Goal: Task Accomplishment & Management: Use online tool/utility

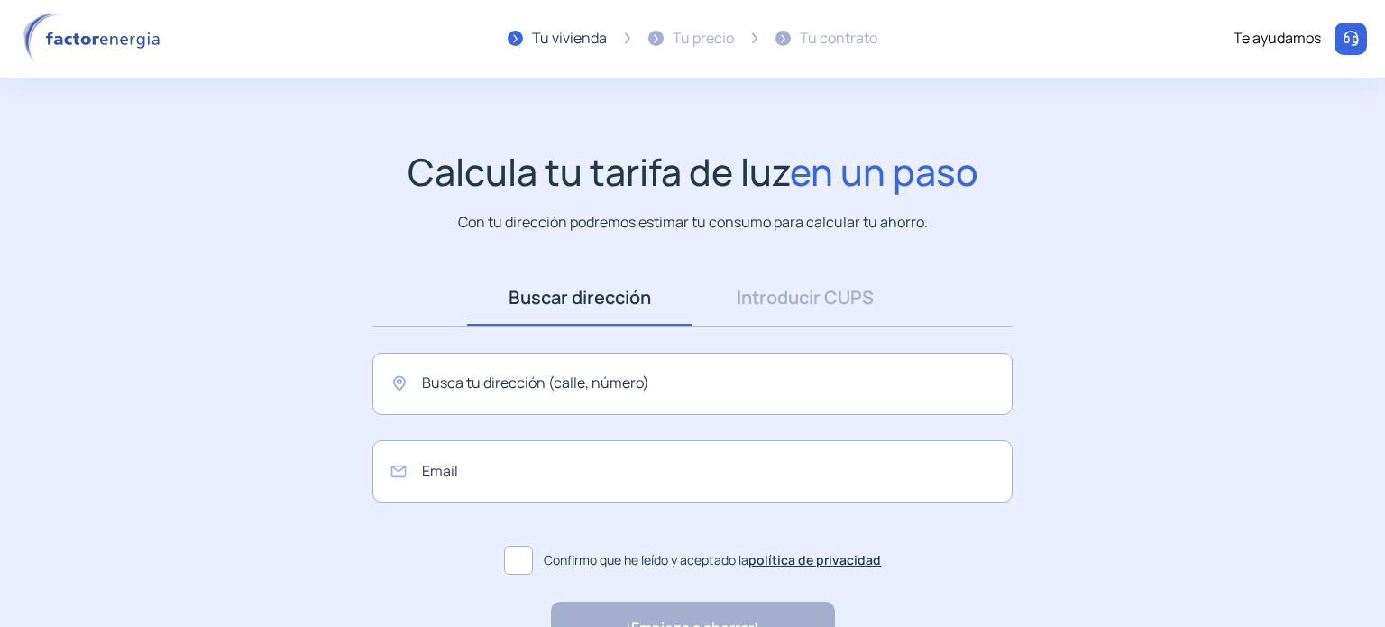
scroll to position [117, 0]
click at [772, 288] on link "Introducir CUPS" at bounding box center [804, 298] width 225 height 56
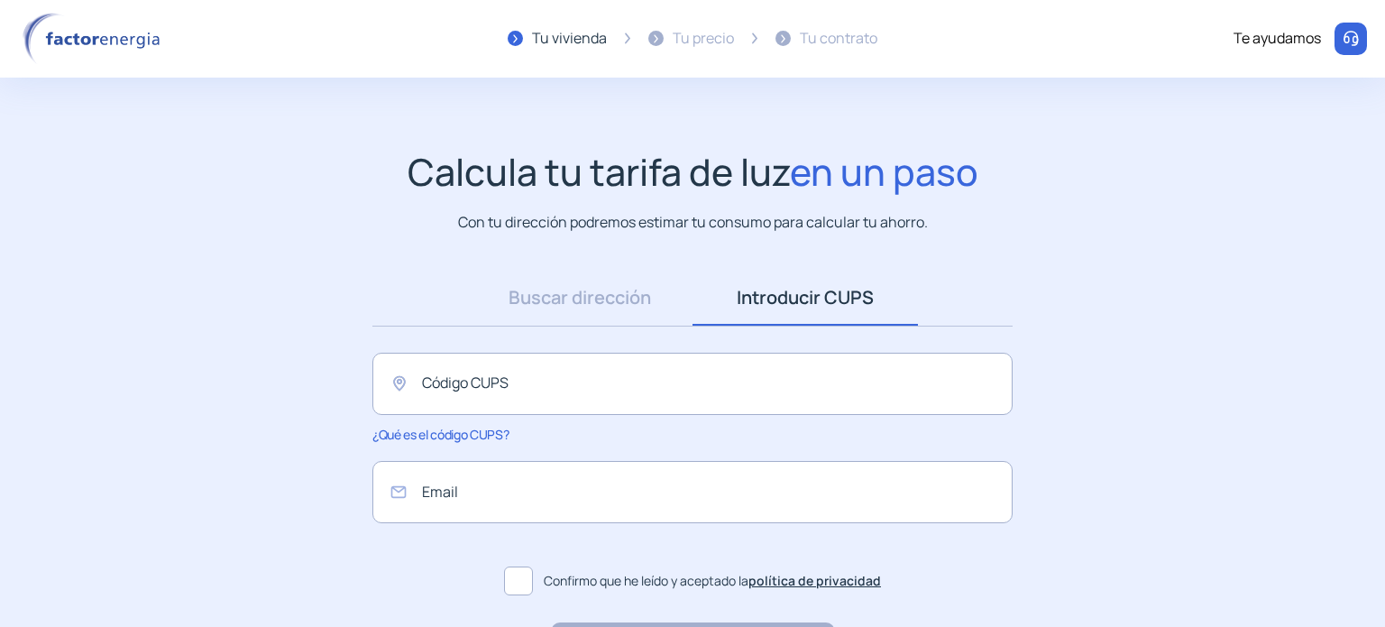
scroll to position [90, 0]
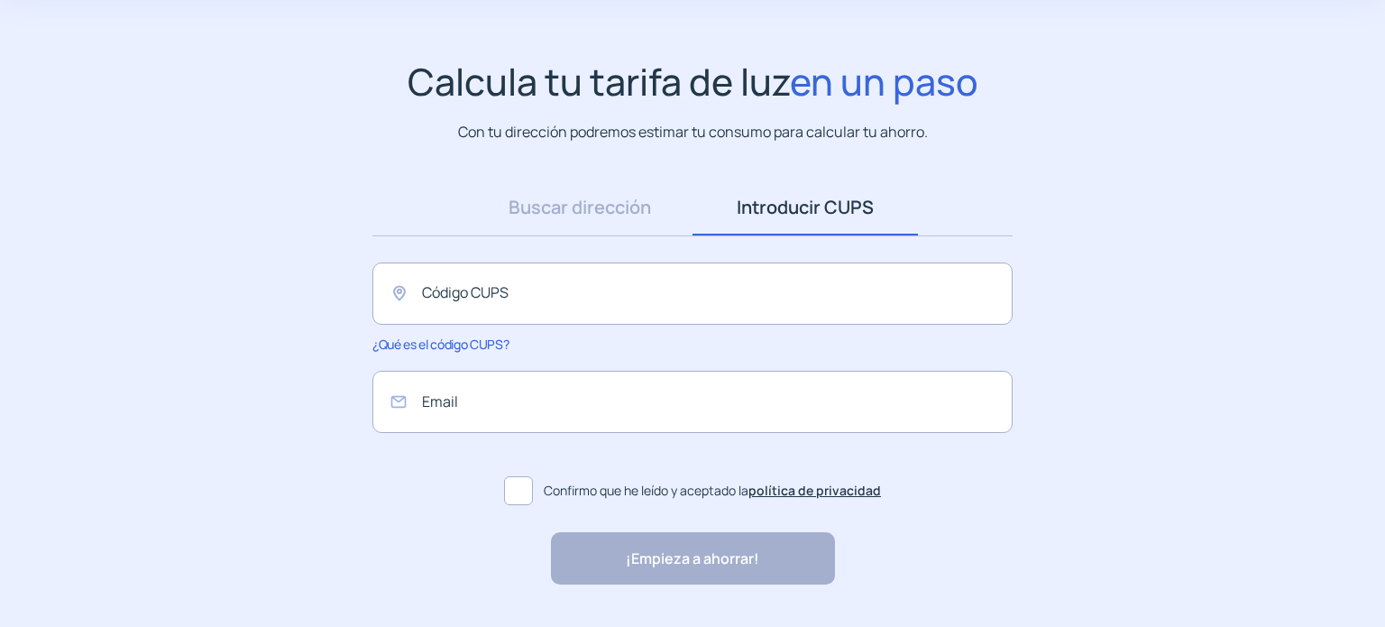
click at [481, 343] on span "¿Qué es el código CUPS?" at bounding box center [440, 343] width 136 height 17
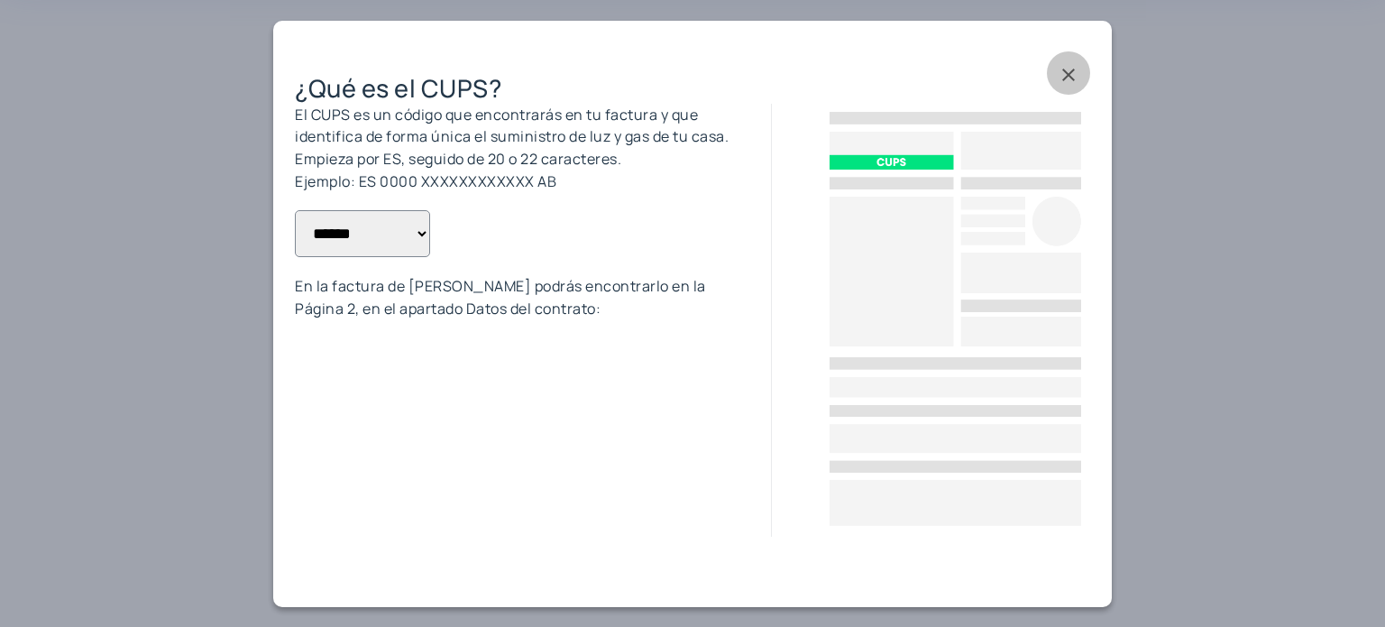
click at [1060, 73] on span at bounding box center [1068, 72] width 43 height 43
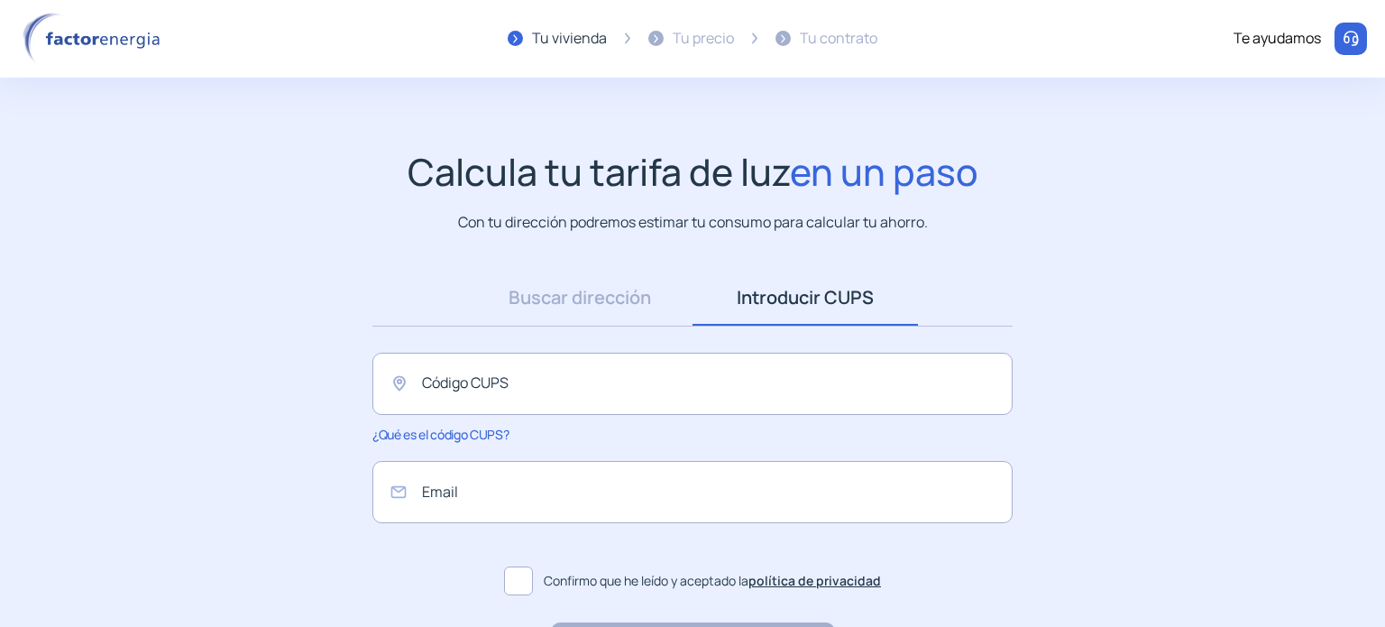
click at [90, 41] on img at bounding box center [94, 39] width 153 height 52
click at [1287, 41] on div "Te ayudamos" at bounding box center [1276, 38] width 87 height 23
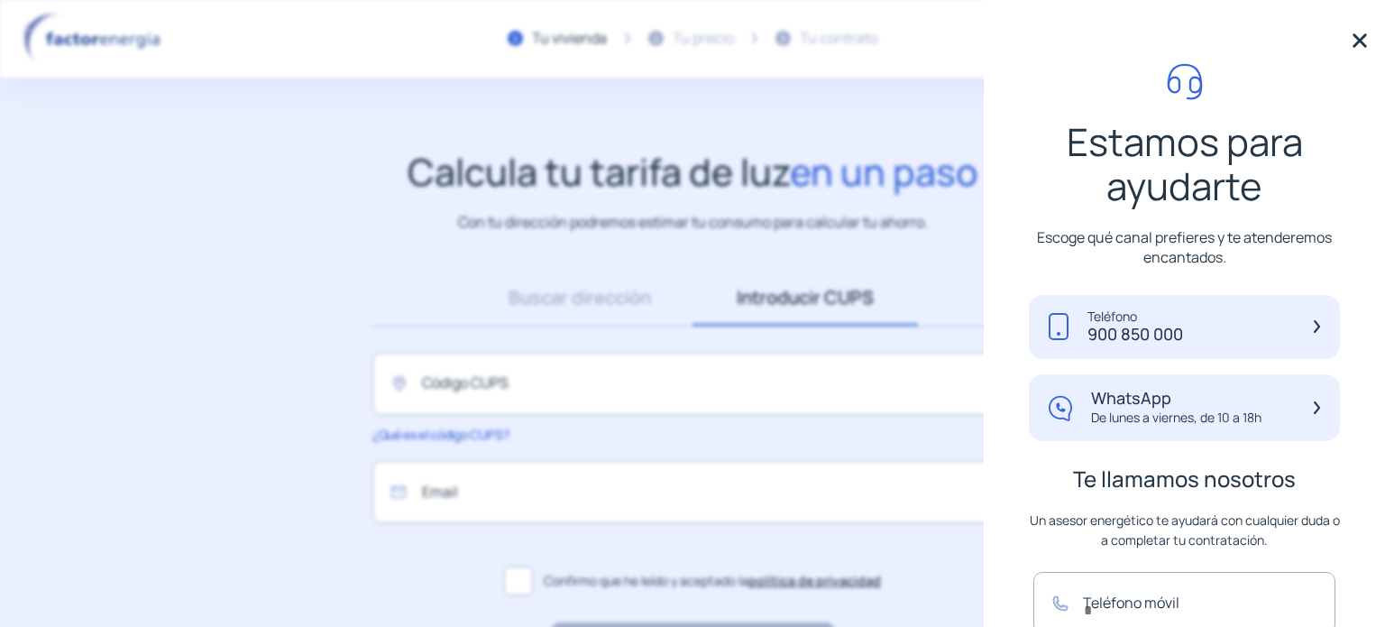
click at [1355, 41] on img at bounding box center [1359, 40] width 27 height 27
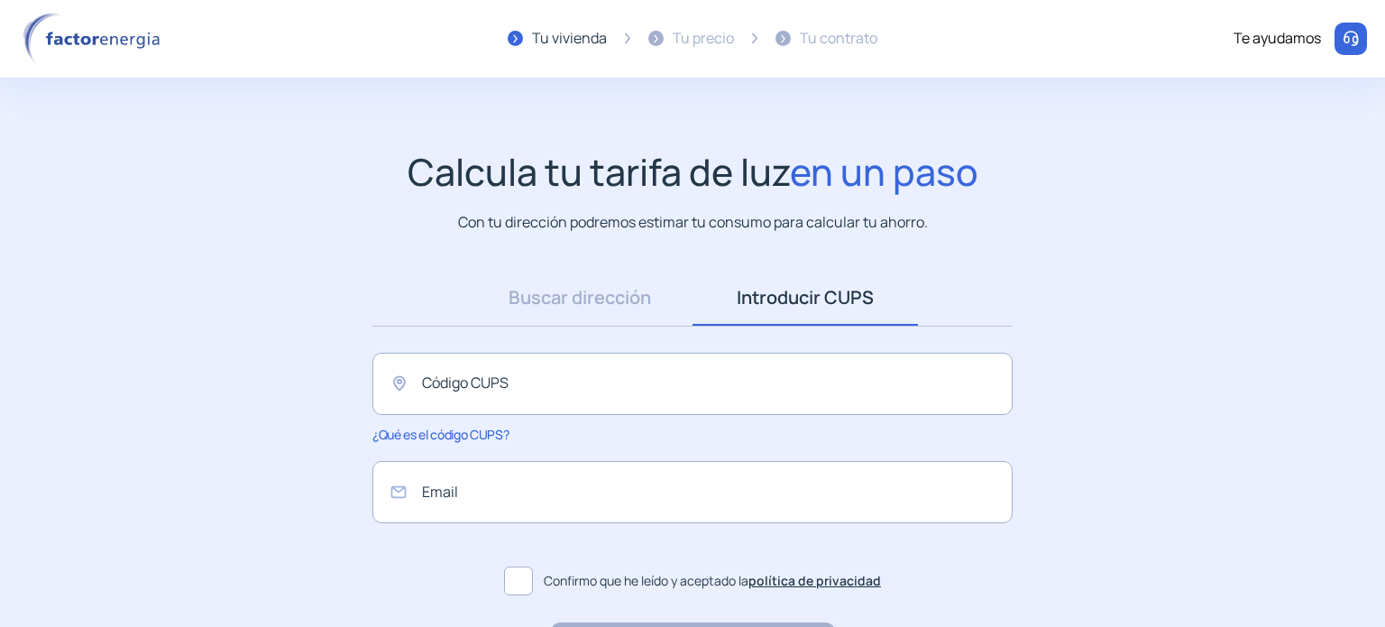
click at [112, 44] on img at bounding box center [94, 39] width 153 height 52
click at [144, 38] on img at bounding box center [94, 39] width 153 height 52
